Goal: Information Seeking & Learning: Find contact information

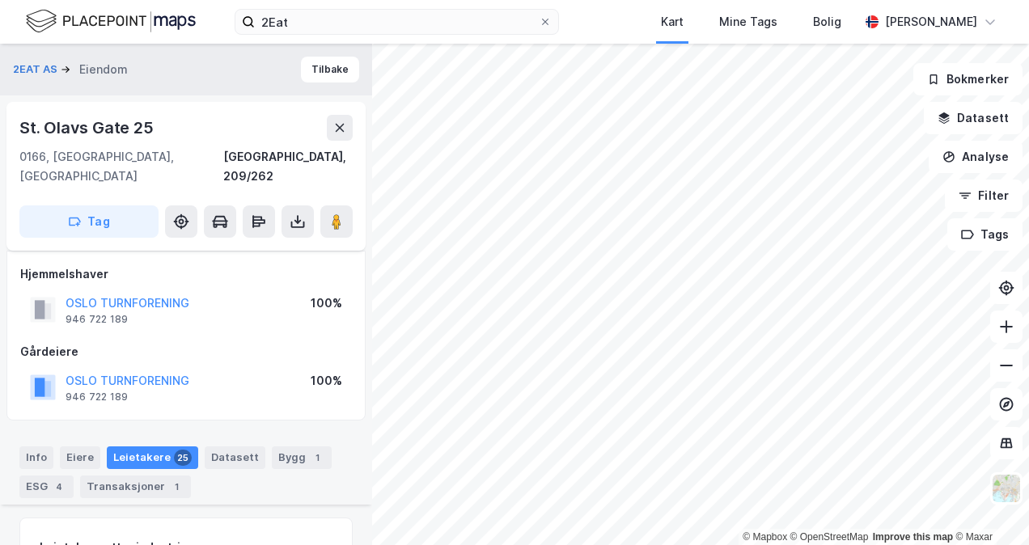
click at [343, 121] on icon at bounding box center [339, 127] width 13 height 13
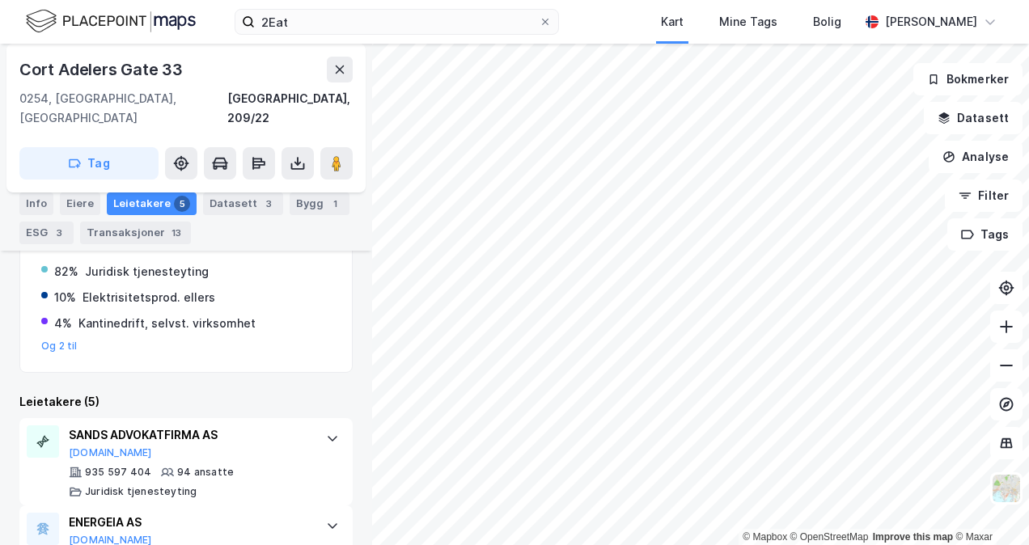
scroll to position [421, 0]
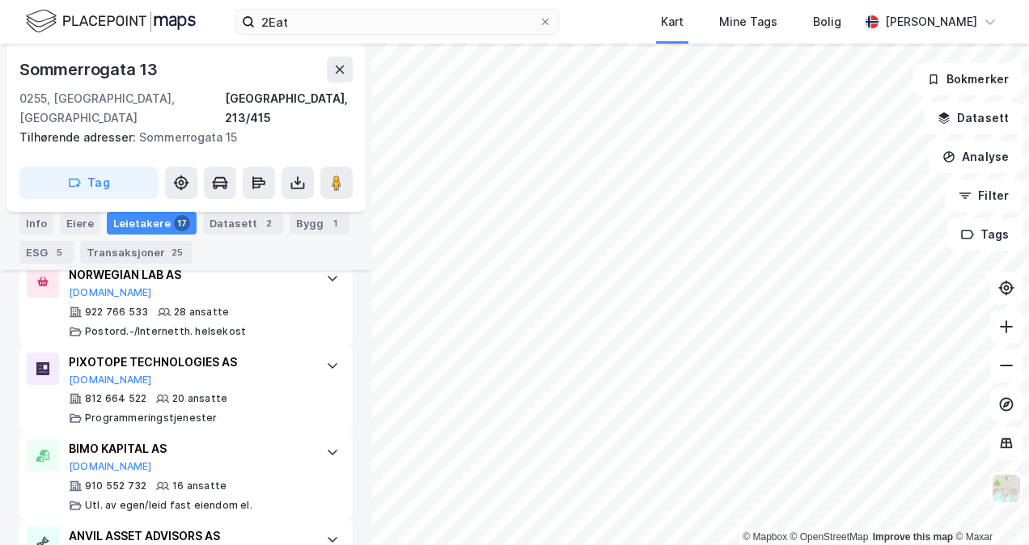
scroll to position [713, 0]
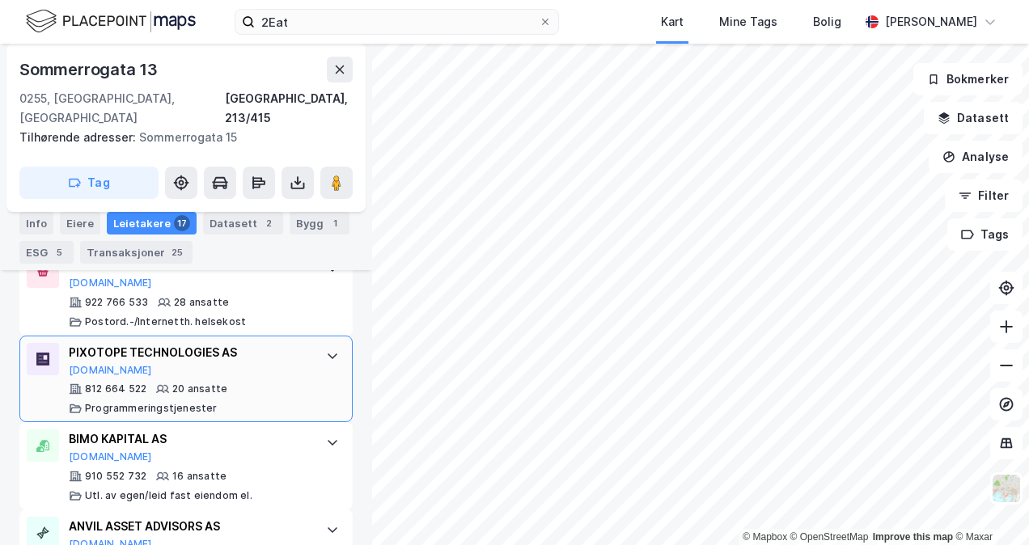
click at [326, 349] on icon at bounding box center [332, 355] width 13 height 13
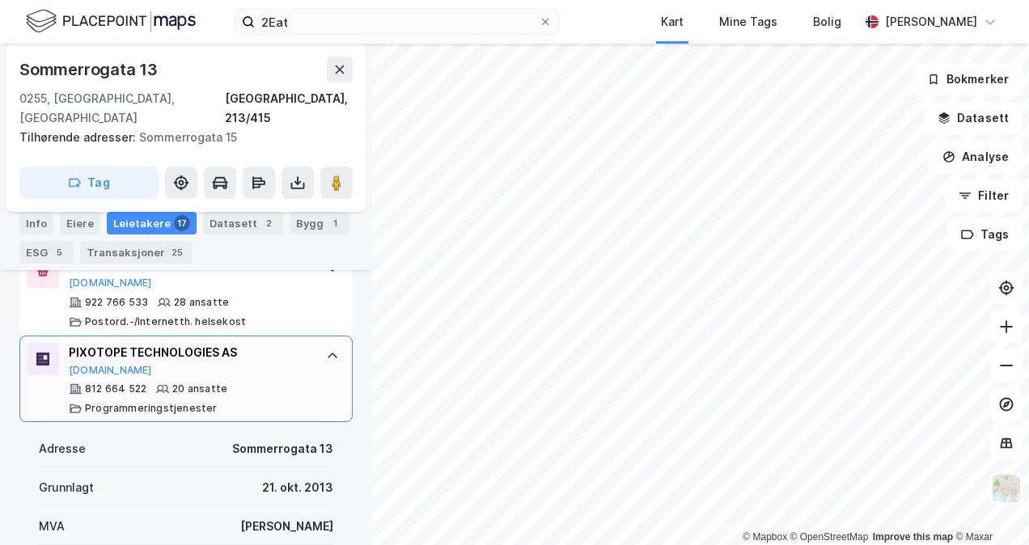
click at [326, 349] on icon at bounding box center [332, 355] width 13 height 13
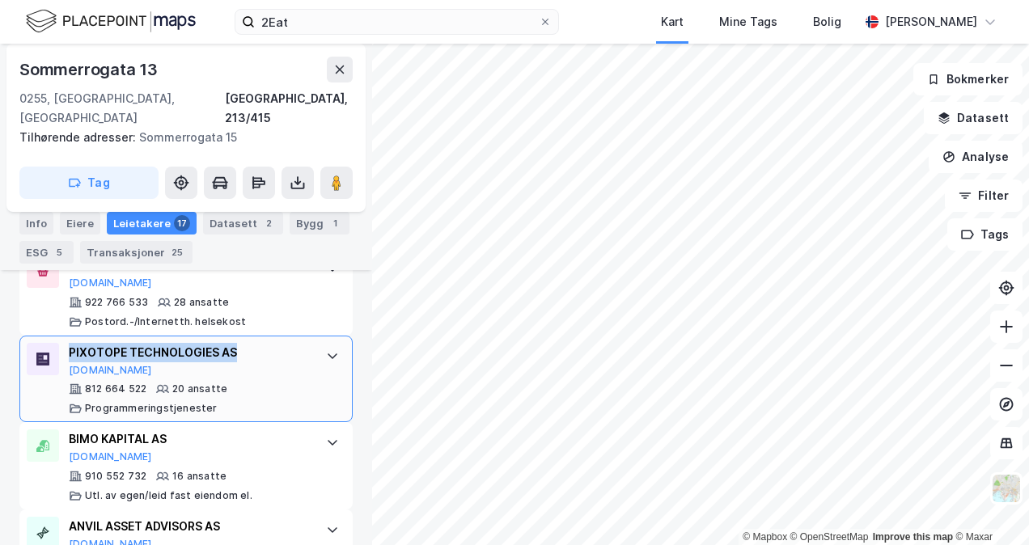
drag, startPoint x: 70, startPoint y: 306, endPoint x: 235, endPoint y: 321, distance: 165.7
click at [235, 343] on div "PIXOTOPE TECHNOLOGIES AS Proff.no" at bounding box center [189, 360] width 241 height 34
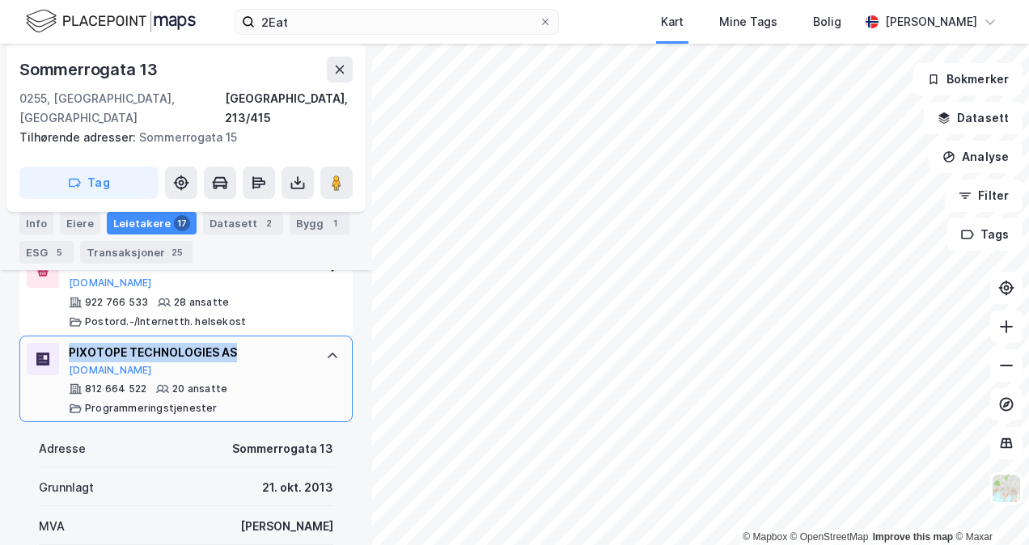
copy div "PIXOTOPE TECHNOLOGIES AS"
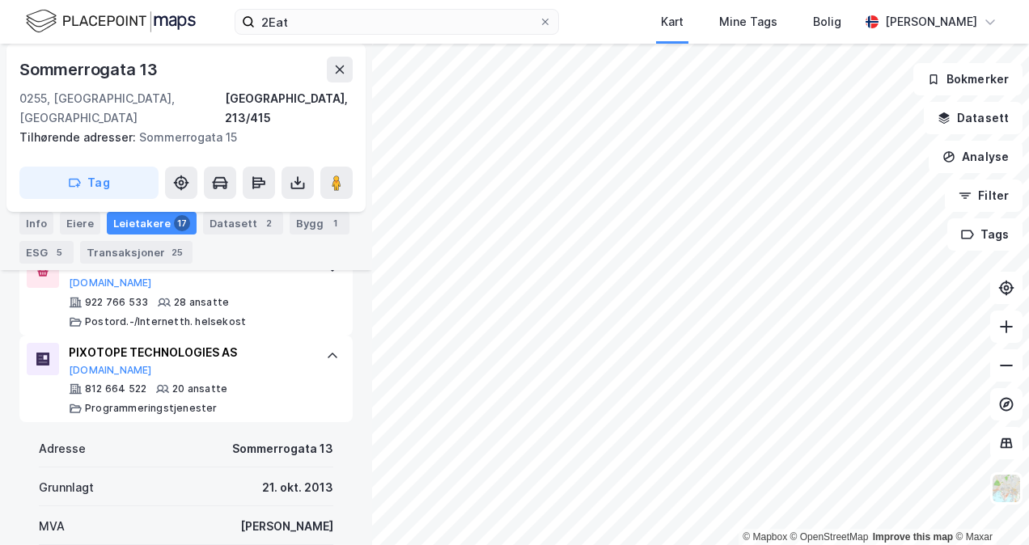
click at [327, 343] on div at bounding box center [333, 356] width 26 height 26
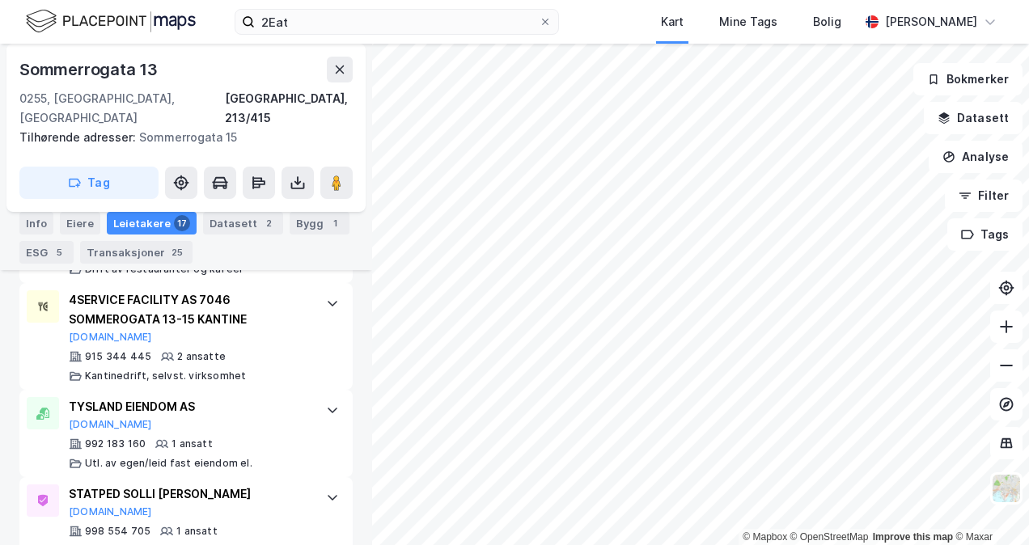
scroll to position [1713, 0]
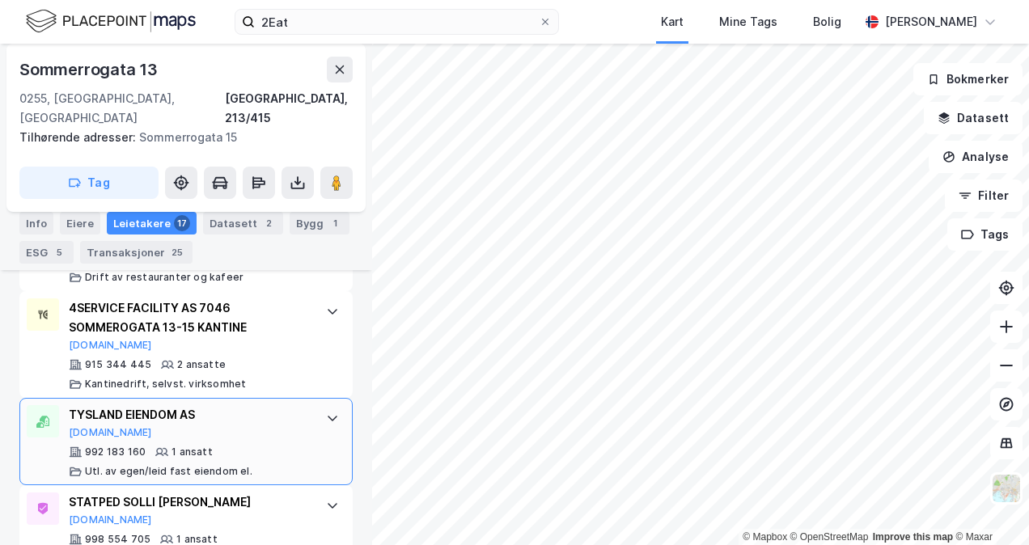
click at [326, 412] on icon at bounding box center [332, 418] width 13 height 13
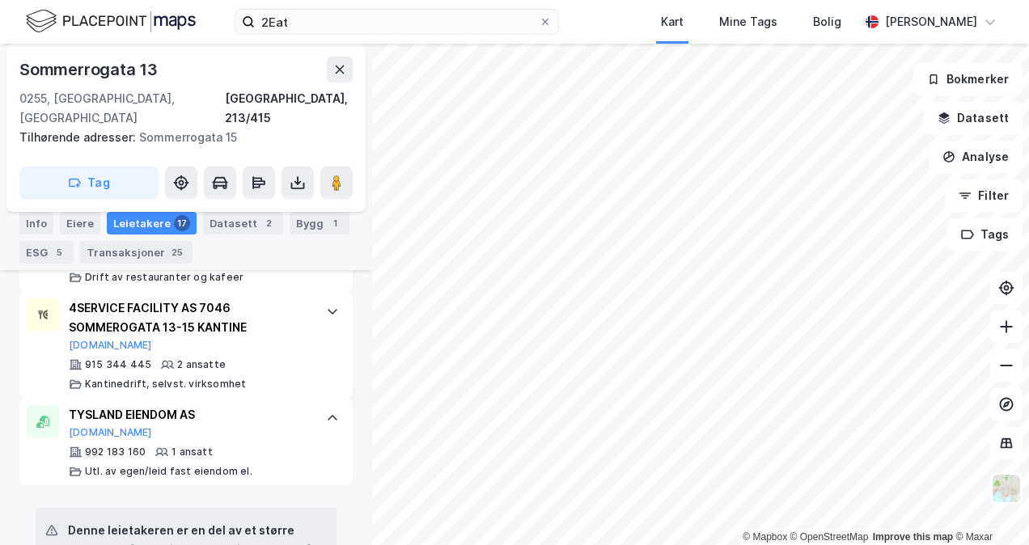
click at [326, 412] on icon at bounding box center [332, 418] width 13 height 13
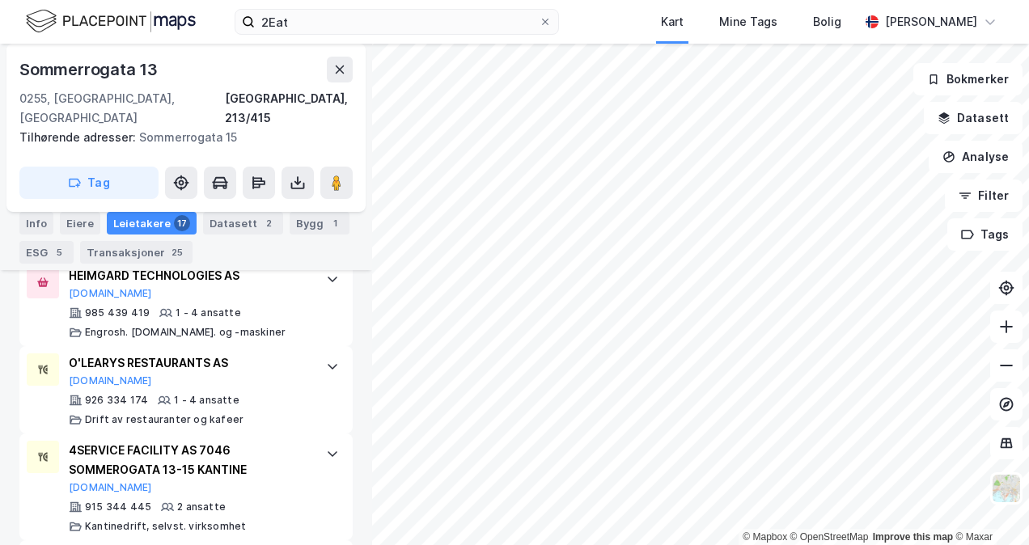
scroll to position [1579, 0]
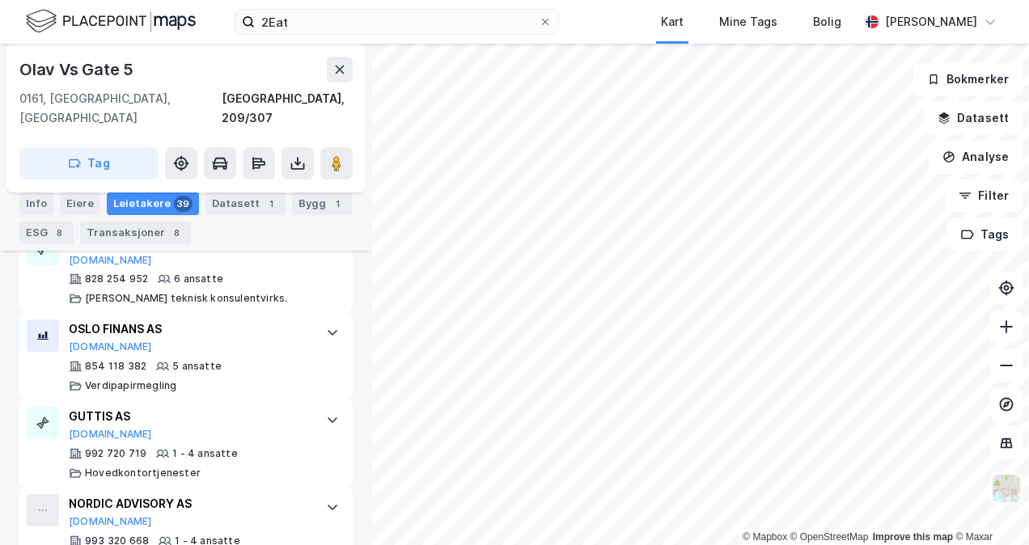
scroll to position [1081, 0]
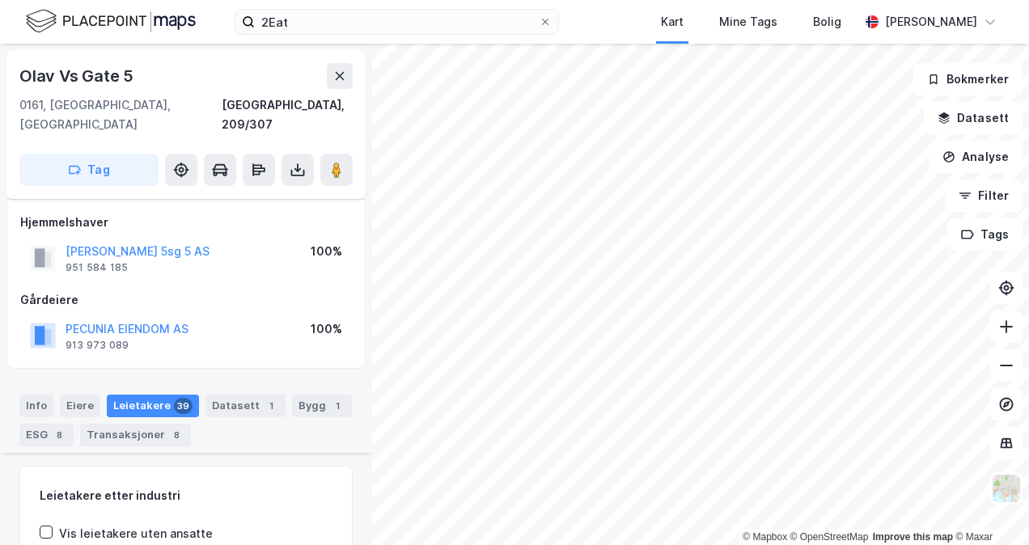
scroll to position [1081, 0]
